Goal: Information Seeking & Learning: Learn about a topic

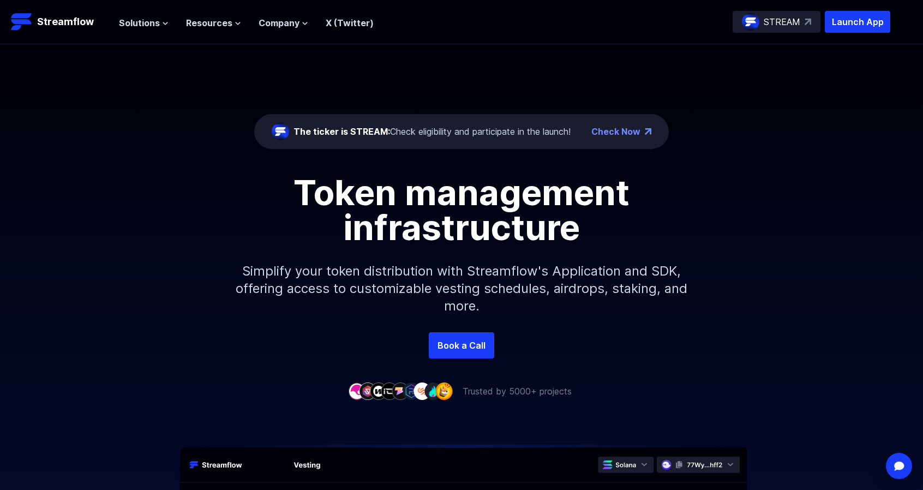
click at [765, 191] on div "Token management infrastructure" at bounding box center [462, 210] width 622 height 70
click at [765, 146] on div "The ticker is STREAM: Check eligibility and participate in the launch! Check No…" at bounding box center [461, 188] width 923 height 288
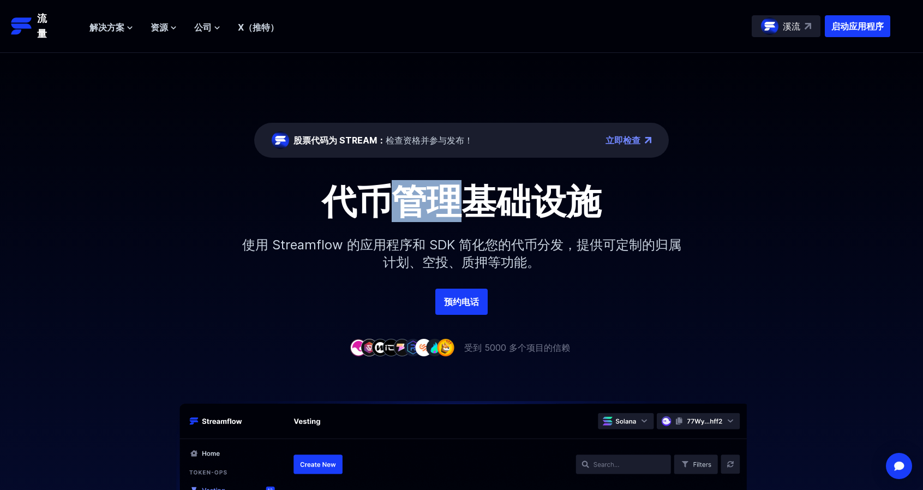
drag, startPoint x: 390, startPoint y: 191, endPoint x: 520, endPoint y: 197, distance: 129.4
click at [515, 196] on font "代币管理基础设施" at bounding box center [461, 201] width 279 height 42
click at [551, 206] on font "代币管理基础设施" at bounding box center [461, 201] width 279 height 42
drag, startPoint x: 414, startPoint y: 143, endPoint x: 473, endPoint y: 143, distance: 58.9
click at [454, 143] on font "检查资格并参与发布！" at bounding box center [429, 140] width 87 height 11
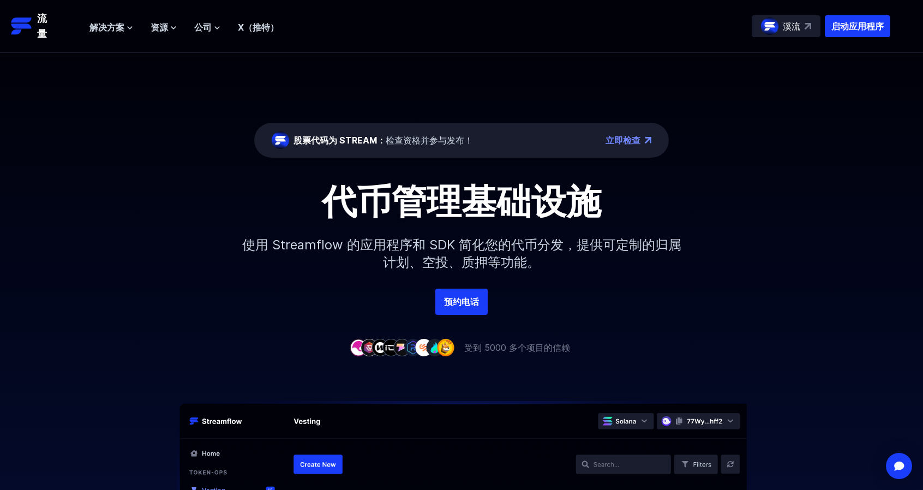
click at [477, 143] on div "股票代码为 STREAM： 检查资格并参与发布！ 立即检查" at bounding box center [461, 140] width 414 height 35
drag, startPoint x: 339, startPoint y: 140, endPoint x: 374, endPoint y: 140, distance: 34.9
click at [374, 140] on font "股票代码为 STREAM：" at bounding box center [339, 140] width 92 height 11
click at [404, 142] on font "检查资格并参与发布！" at bounding box center [429, 140] width 87 height 11
click at [136, 26] on ul "解决方案 概述 Streamflow 具有一体化代币分发平台，可供团队处理财务。 归属 可根据您的需求定制代币归属计划 空投 轻松分发代币以吸引您的社区 无需…" at bounding box center [183, 27] width 189 height 13
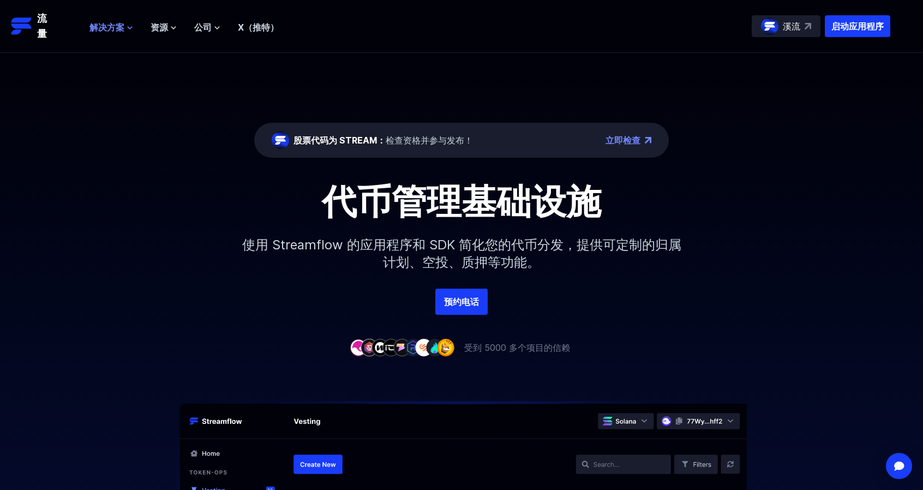
click at [128, 27] on icon at bounding box center [130, 28] width 7 height 7
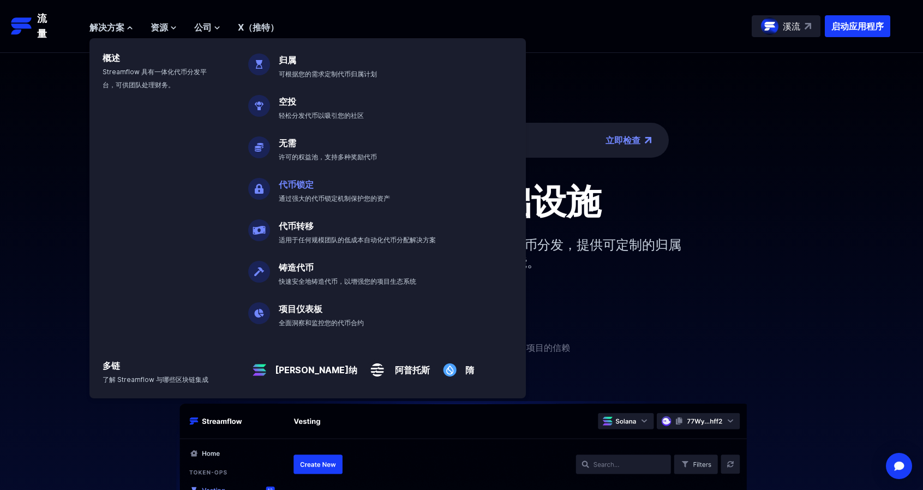
click at [299, 185] on font "代币锁定" at bounding box center [296, 184] width 35 height 11
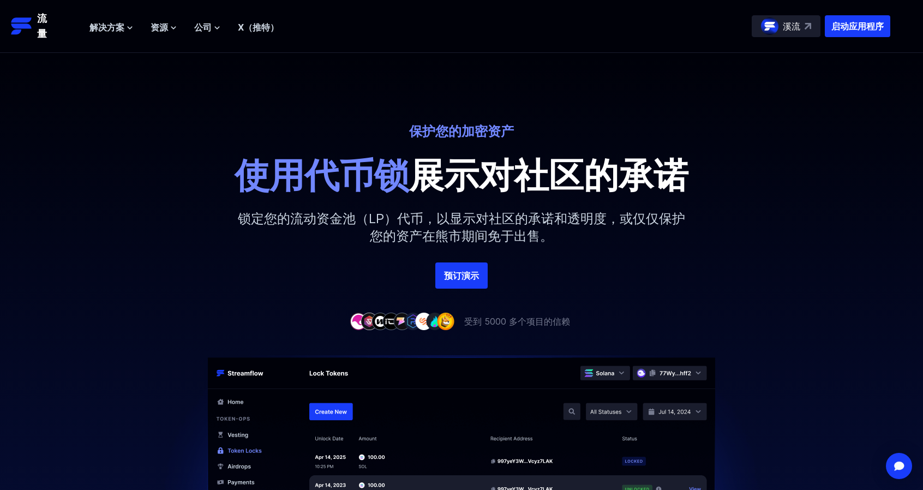
scroll to position [55, 0]
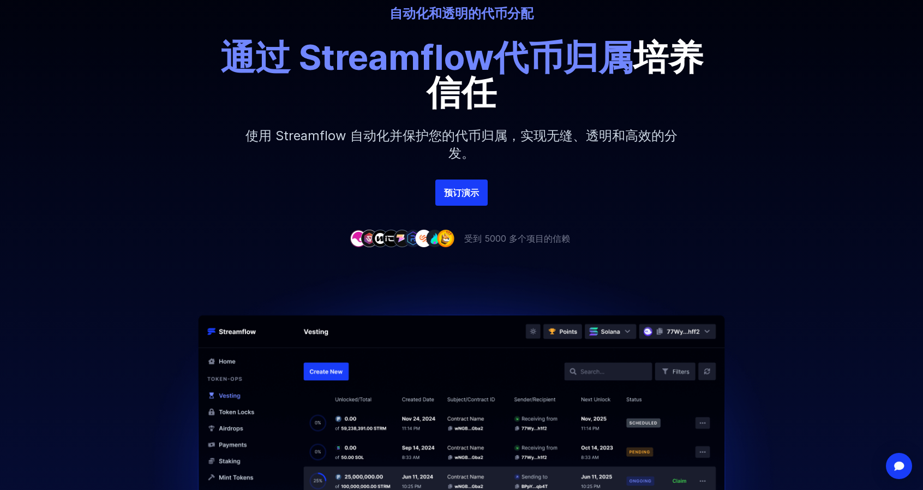
scroll to position [55, 0]
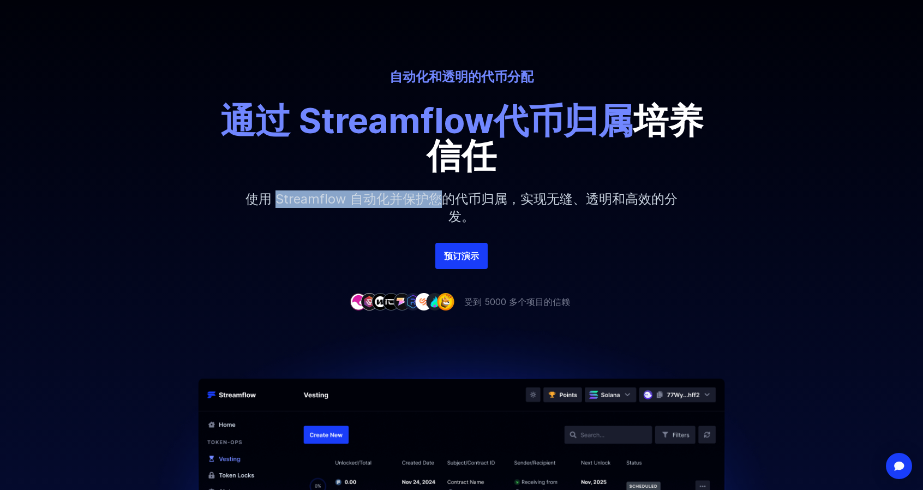
drag, startPoint x: 276, startPoint y: 197, endPoint x: 438, endPoint y: 201, distance: 162.0
click at [438, 201] on font "使用 Streamflow 自动化并保护您的代币归属，实现无缝、透明和高效的分发。" at bounding box center [461, 207] width 432 height 33
click at [488, 199] on font "使用 Streamflow 自动化并保护您的代币归属，实现无缝、透明和高效的分发。" at bounding box center [461, 207] width 432 height 33
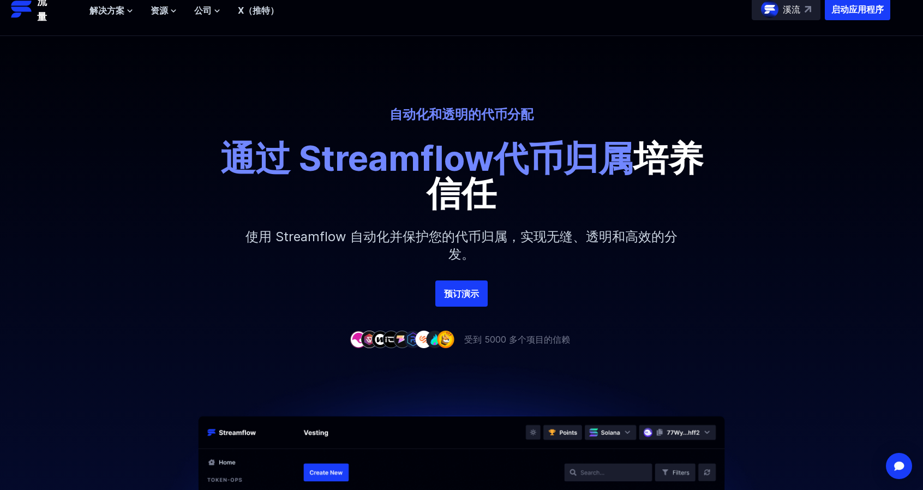
scroll to position [0, 0]
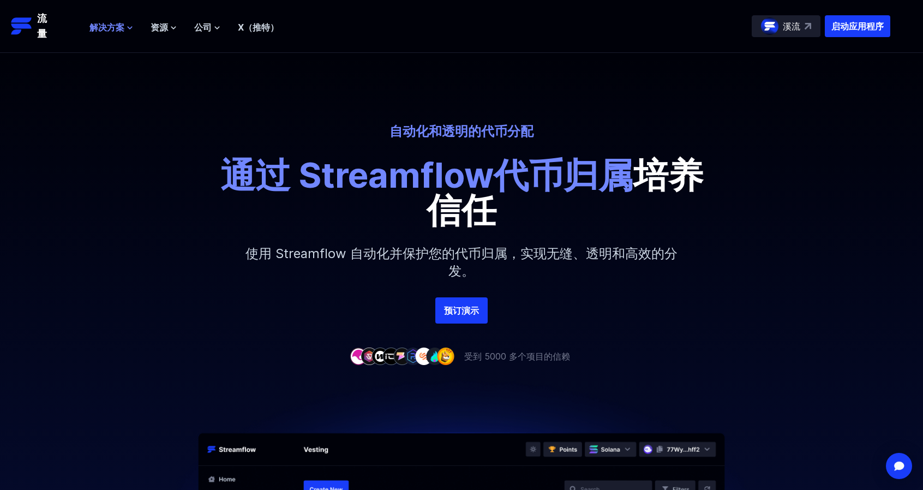
click at [129, 28] on icon at bounding box center [130, 28] width 4 height 2
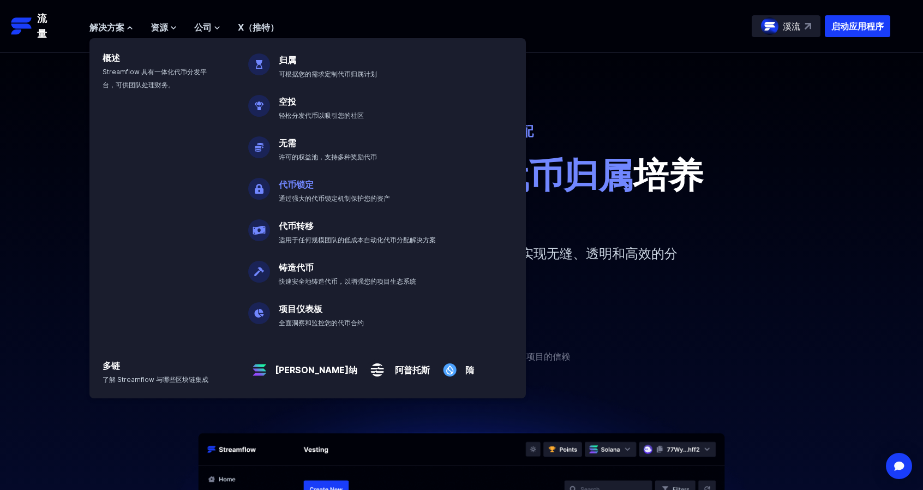
click at [302, 186] on font "代币锁定" at bounding box center [296, 184] width 35 height 11
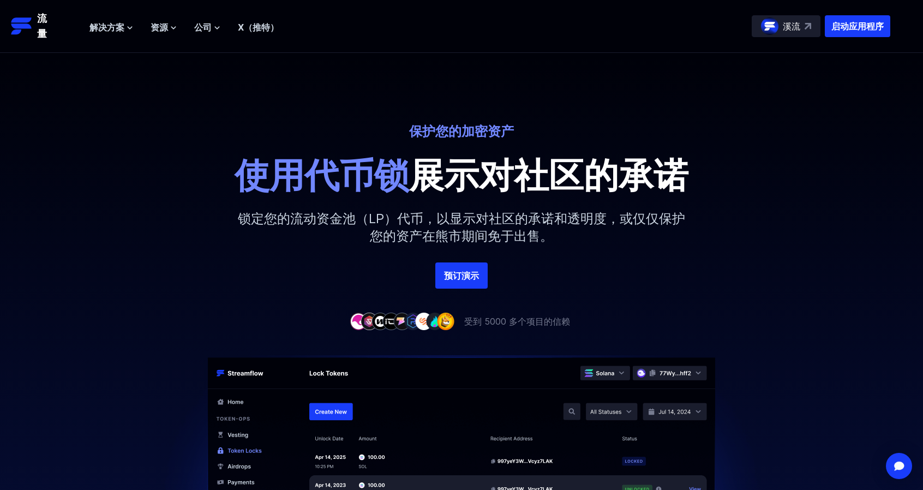
click at [794, 26] on font "溪流" at bounding box center [791, 26] width 17 height 11
click at [128, 27] on icon at bounding box center [130, 28] width 4 height 2
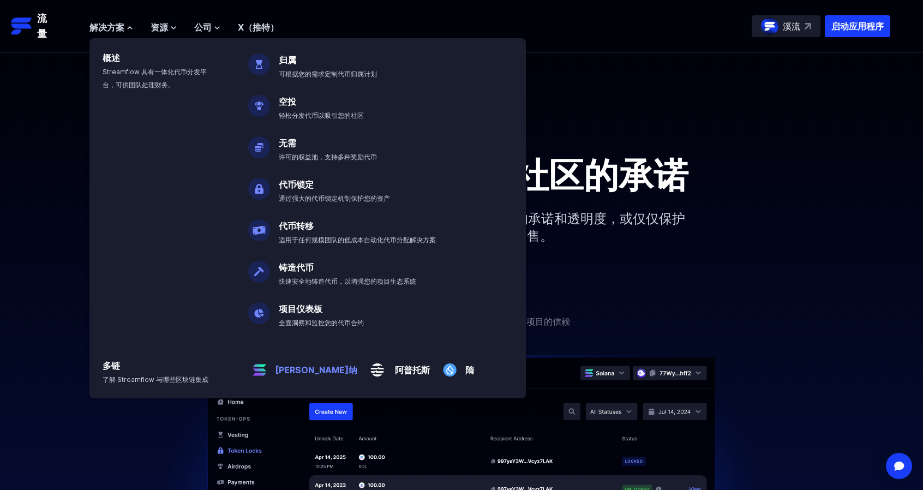
click at [284, 372] on font "[PERSON_NAME]纳" at bounding box center [316, 369] width 82 height 11
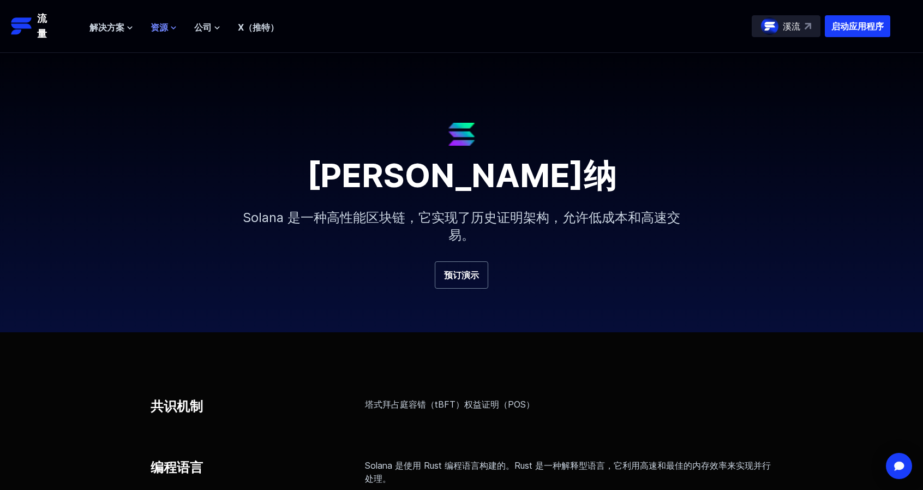
click at [166, 28] on font "资源" at bounding box center [159, 27] width 17 height 11
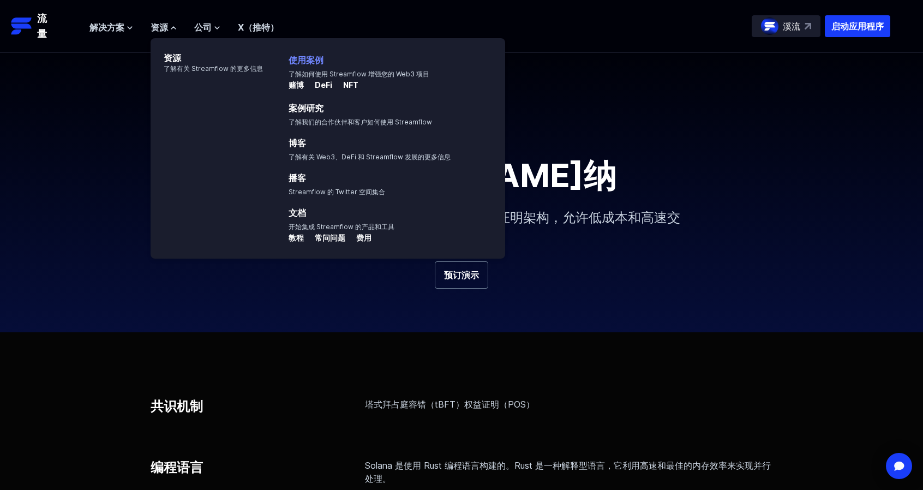
click at [315, 59] on font "使用案例" at bounding box center [306, 60] width 35 height 11
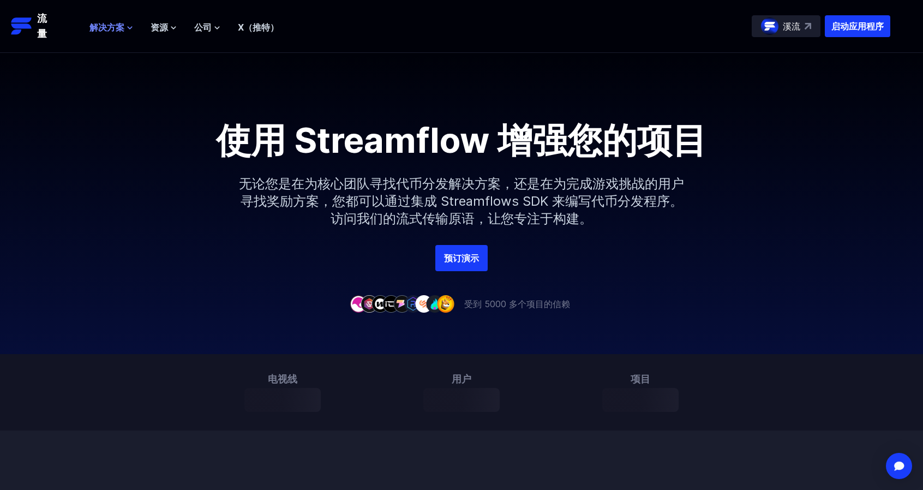
click at [124, 26] on button "解决方案" at bounding box center [111, 27] width 44 height 13
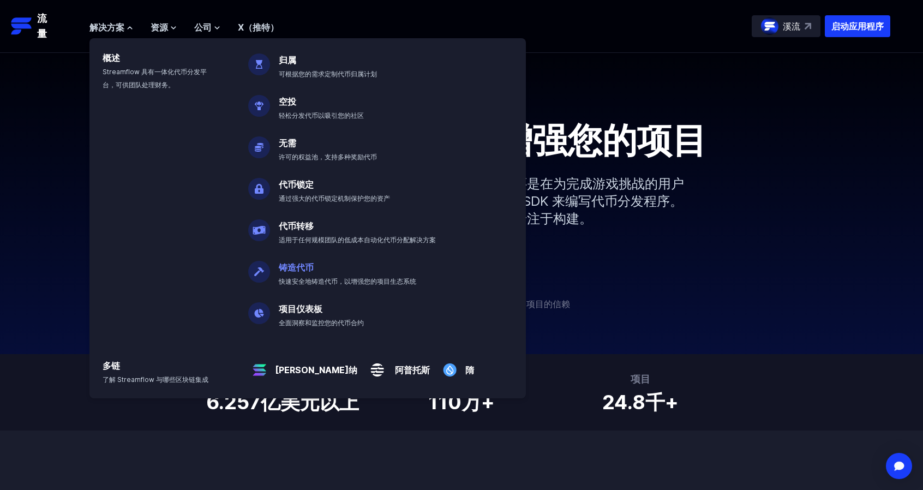
click at [300, 268] on font "铸造代币" at bounding box center [296, 267] width 35 height 11
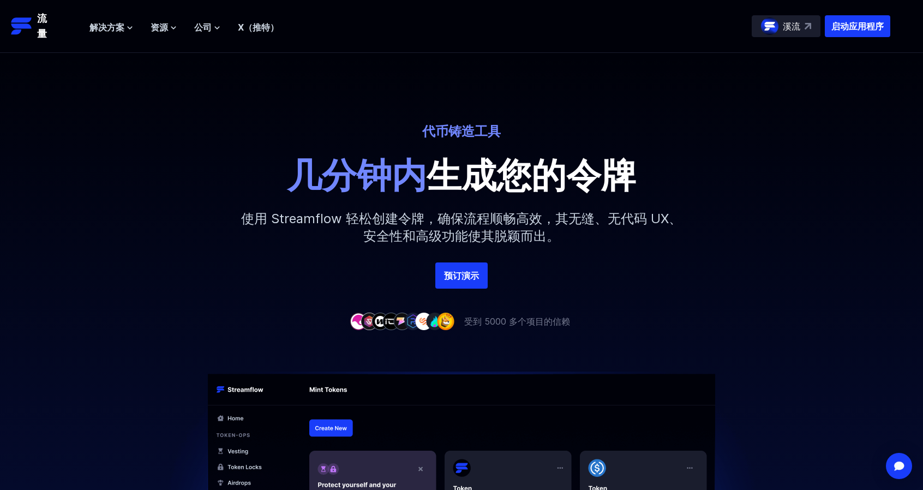
click at [468, 278] on font "预订演示" at bounding box center [461, 275] width 35 height 11
